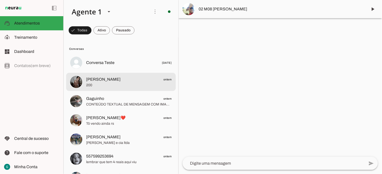
click at [124, 85] on span "200" at bounding box center [129, 85] width 86 height 5
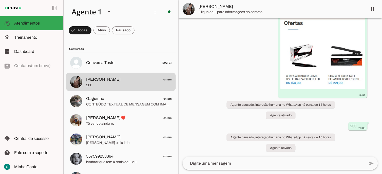
scroll to position [35, 0]
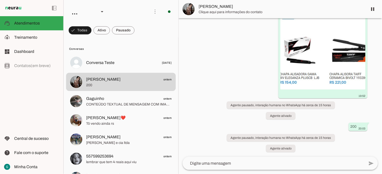
scroll to position [35, 0]
